Goal: Find specific page/section: Find specific page/section

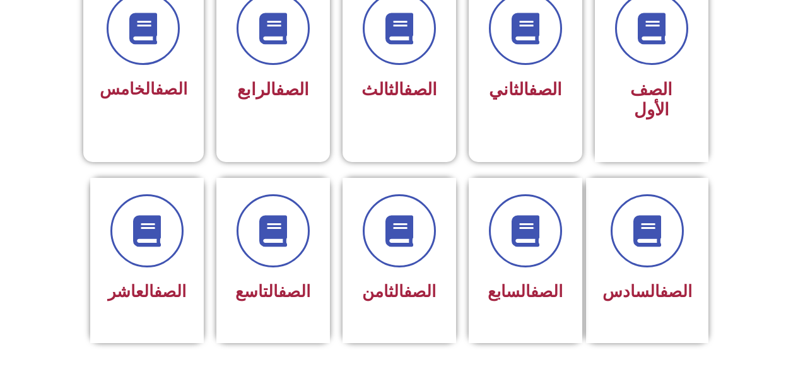
scroll to position [382, 0]
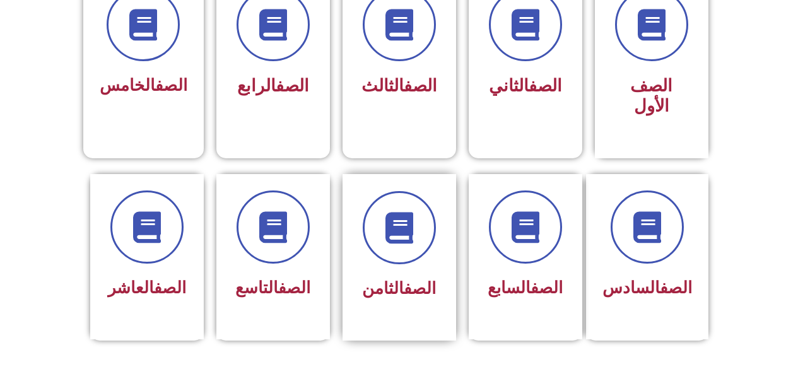
click at [404, 279] on link "الصف" at bounding box center [420, 288] width 32 height 19
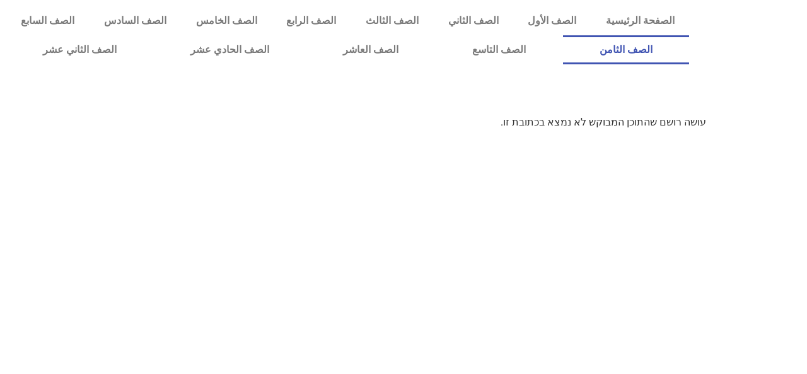
click at [563, 35] on link "الصف الثامن" at bounding box center [626, 49] width 127 height 29
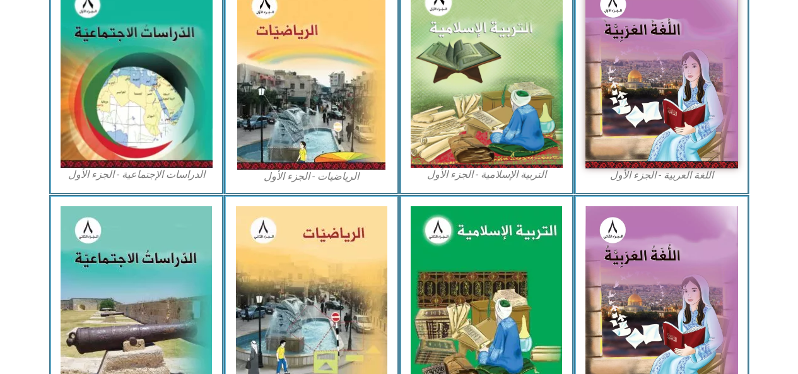
scroll to position [402, 0]
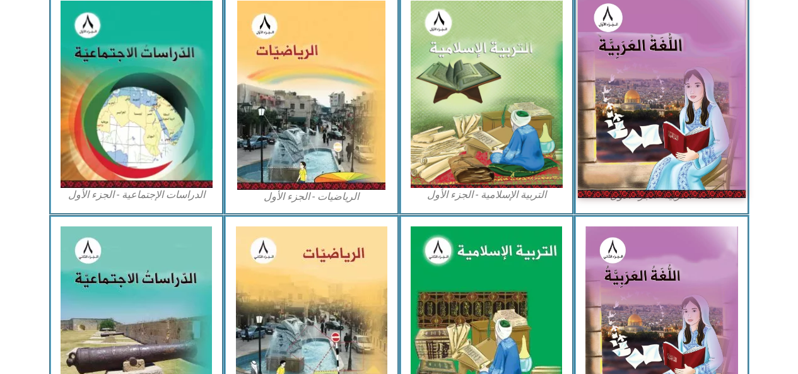
click at [611, 128] on img at bounding box center [662, 94] width 168 height 206
